Goal: Information Seeking & Learning: Learn about a topic

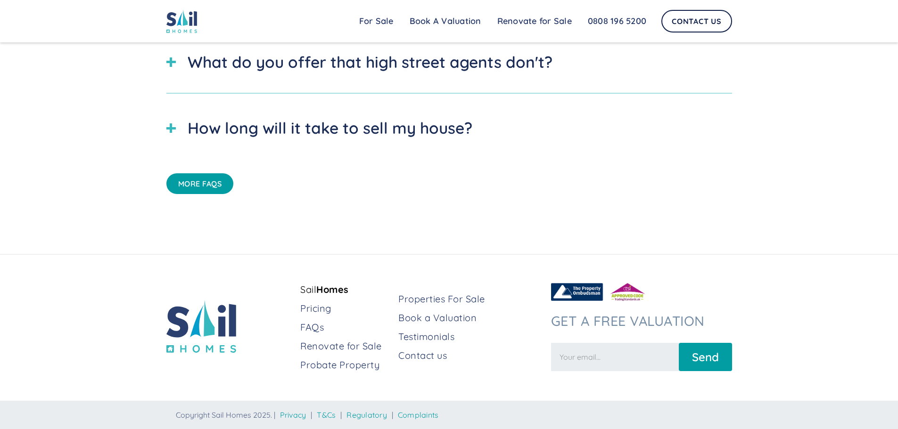
scroll to position [3391, 0]
click at [367, 346] on link "Renovate for Sale" at bounding box center [345, 346] width 91 height 13
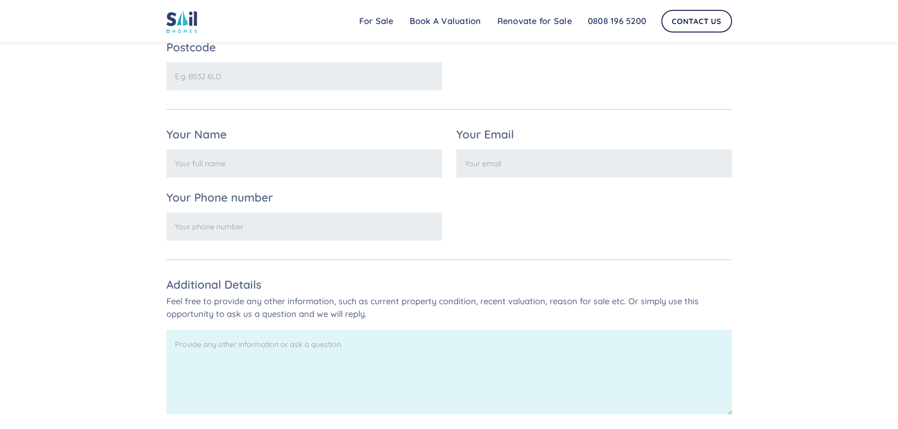
scroll to position [1799, 0]
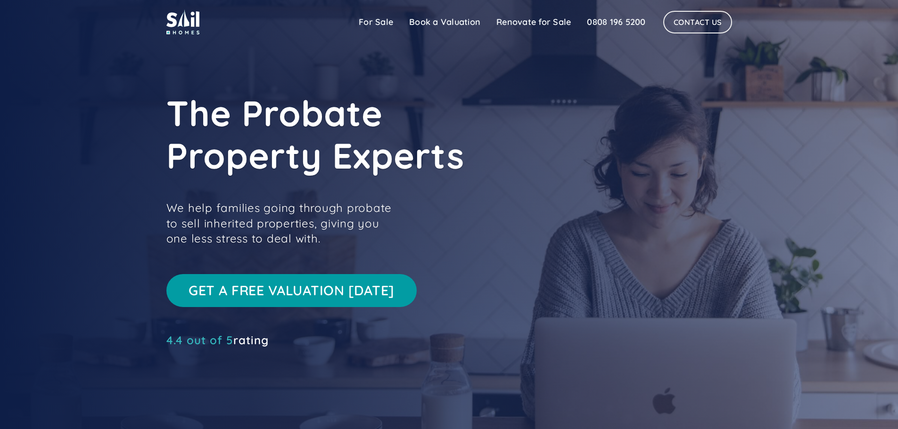
scroll to position [3391, 0]
